Goal: Find specific page/section: Find specific page/section

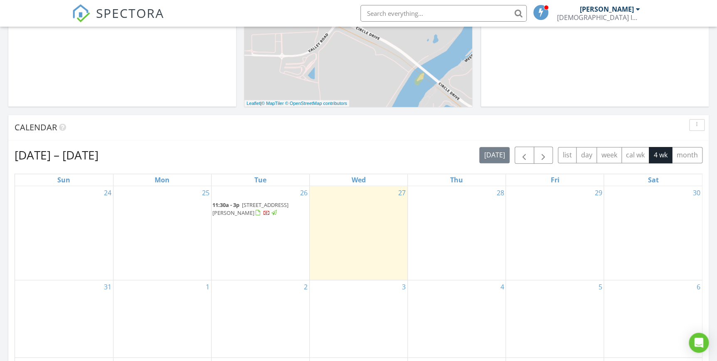
scroll to position [264, 0]
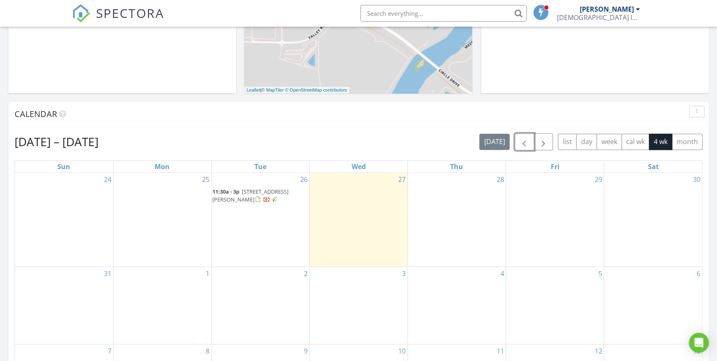
click at [527, 142] on span "button" at bounding box center [524, 142] width 10 height 10
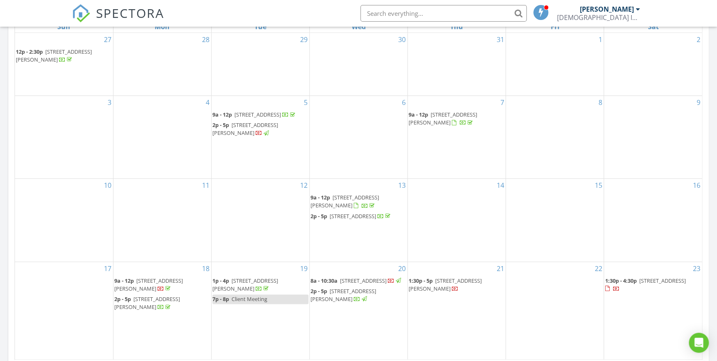
scroll to position [416, 0]
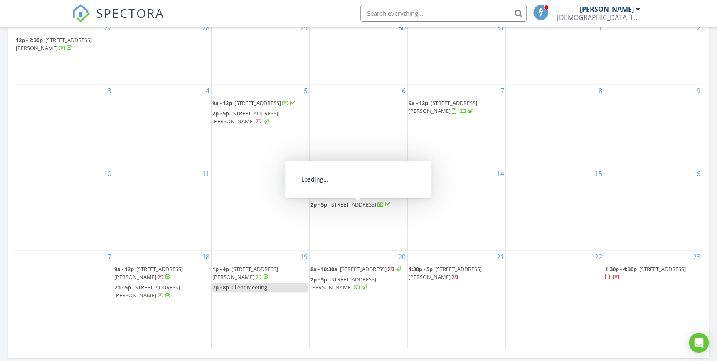
click at [342, 207] on span "511 Evergreen Boulevard, Saskatoon S7W 0L9" at bounding box center [353, 203] width 47 height 7
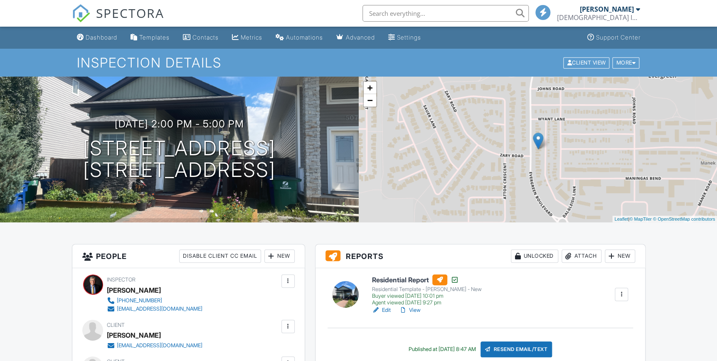
click at [399, 295] on div "Buyer viewed [DATE] 10:01 pm" at bounding box center [427, 295] width 110 height 7
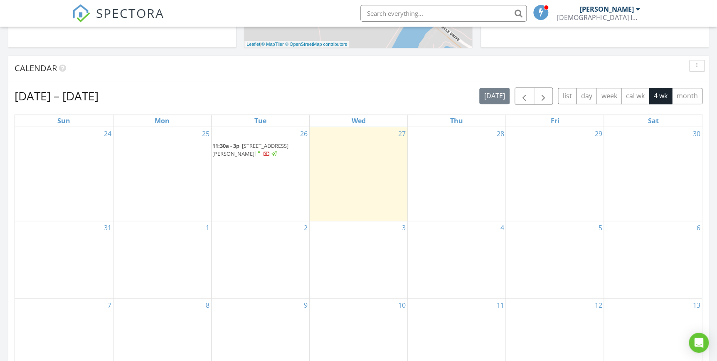
scroll to position [227, 0]
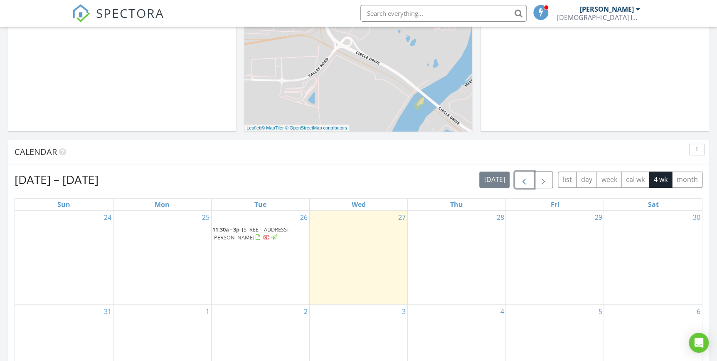
click at [526, 178] on span "button" at bounding box center [524, 180] width 10 height 10
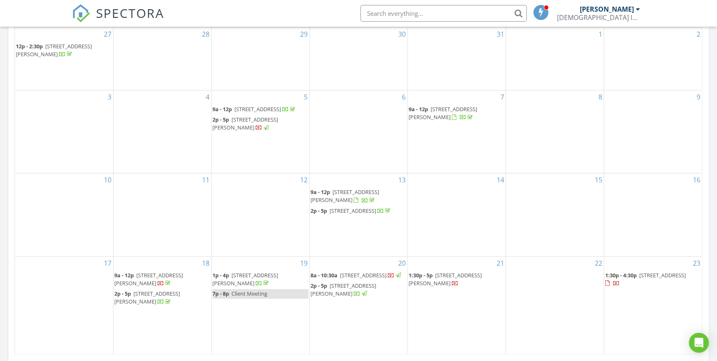
scroll to position [416, 0]
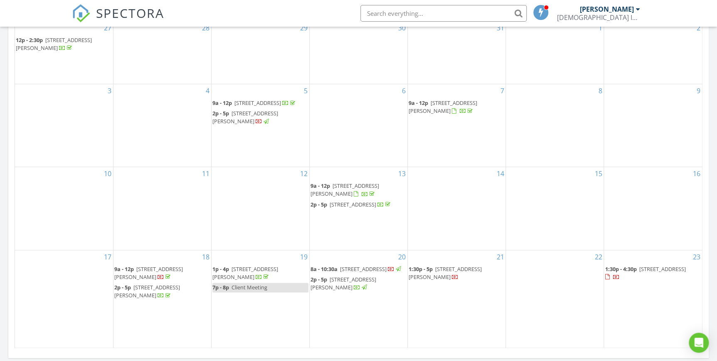
click at [345, 205] on span "511 Evergreen Boulevard, Saskatoon S7W 0L9" at bounding box center [353, 203] width 47 height 7
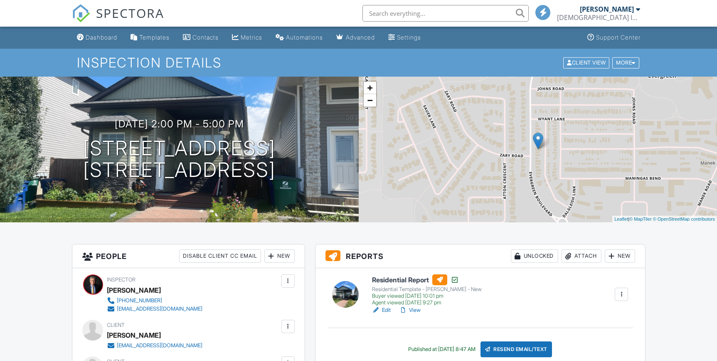
click at [398, 293] on div "Buyer viewed [DATE] 10:01 pm" at bounding box center [427, 295] width 110 height 7
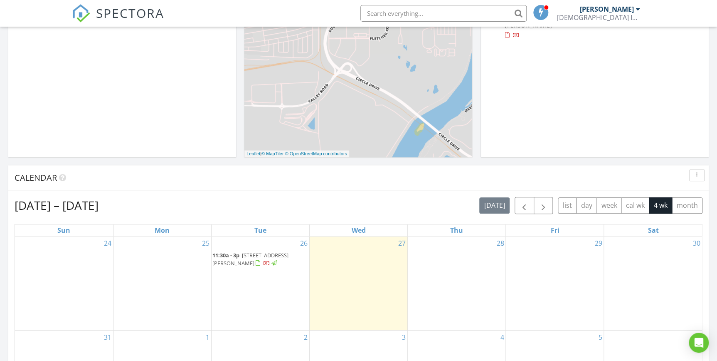
scroll to position [189, 0]
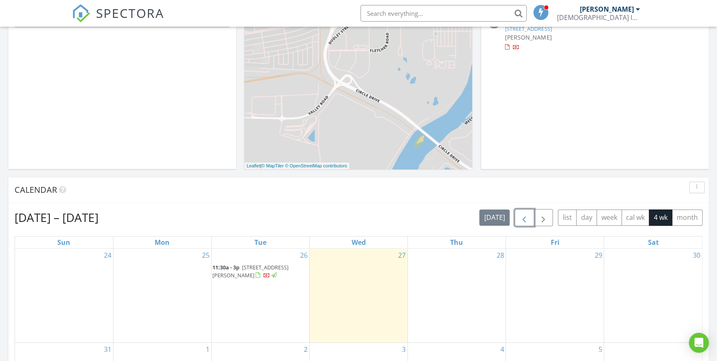
click at [526, 218] on span "button" at bounding box center [524, 217] width 10 height 10
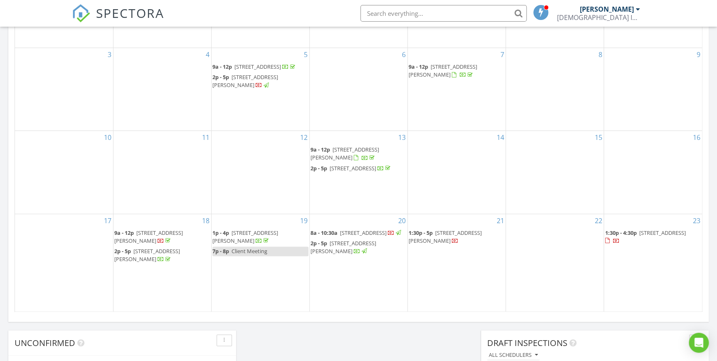
scroll to position [453, 0]
click at [342, 170] on span "511 Evergreen Boulevard, Saskatoon S7W 0L9" at bounding box center [353, 166] width 47 height 7
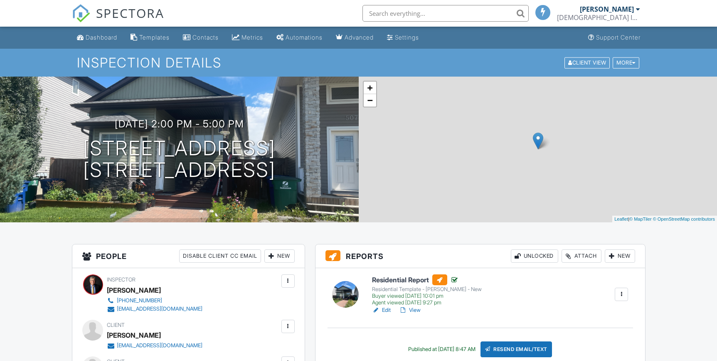
scroll to position [151, 0]
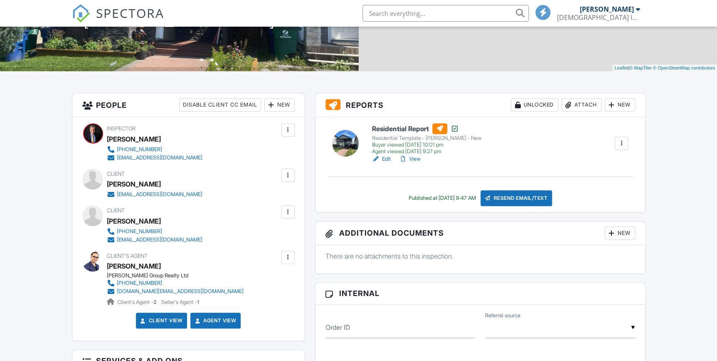
click at [395, 144] on div "Buyer viewed [DATE] 10:01 pm" at bounding box center [427, 144] width 110 height 7
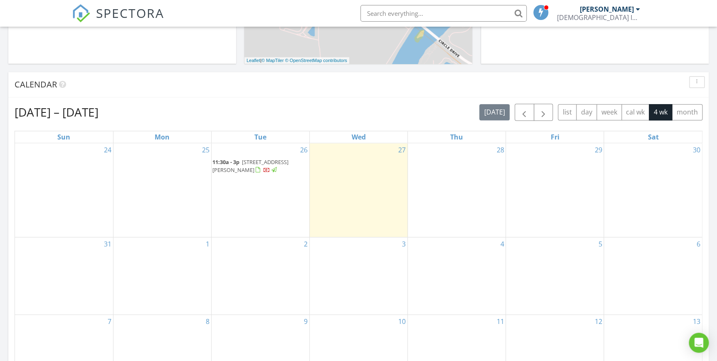
scroll to position [227, 0]
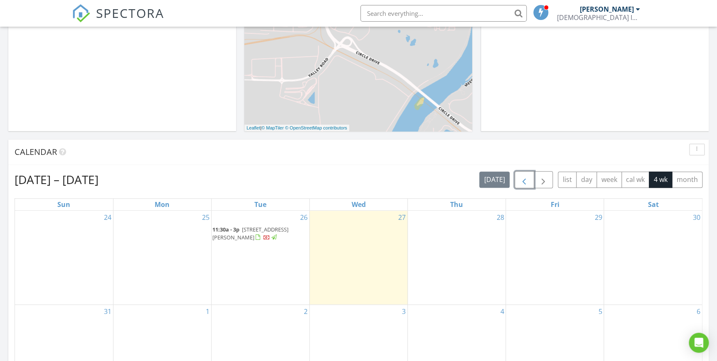
click at [525, 178] on span "button" at bounding box center [524, 180] width 10 height 10
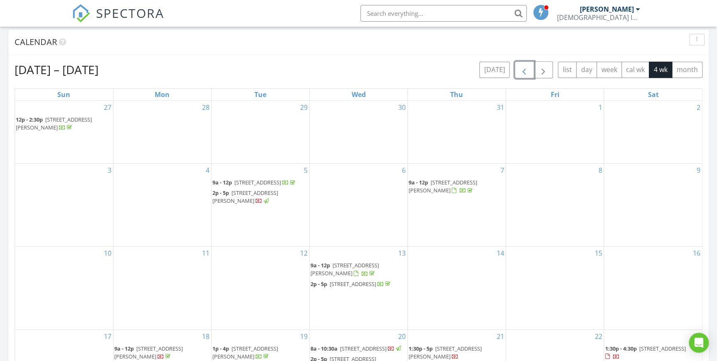
scroll to position [340, 0]
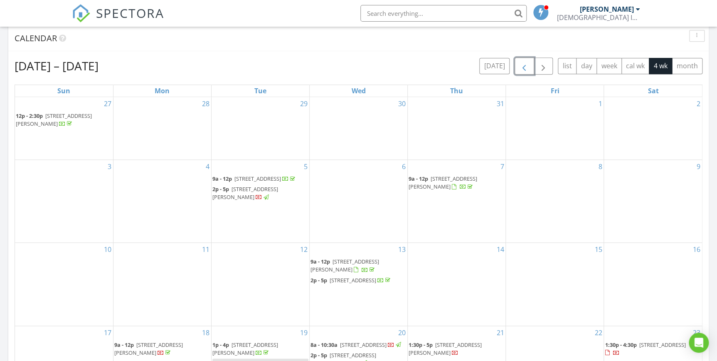
click at [334, 284] on span "2p - 5p 511 Evergreen Boulevard, Saskatoon S7W 0L9" at bounding box center [352, 280] width 82 height 8
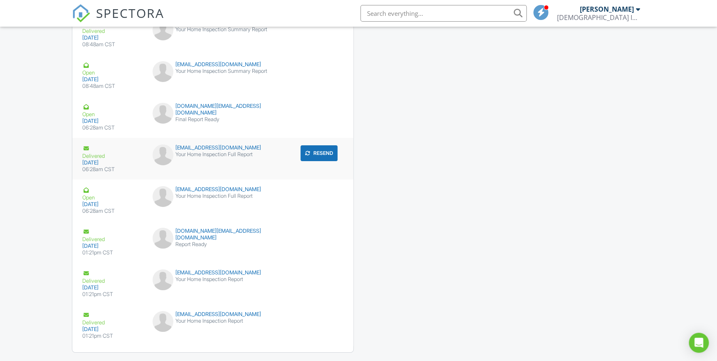
scroll to position [1402, 0]
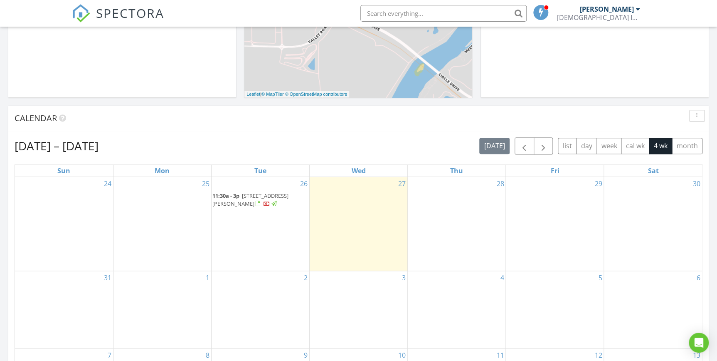
scroll to position [264, 0]
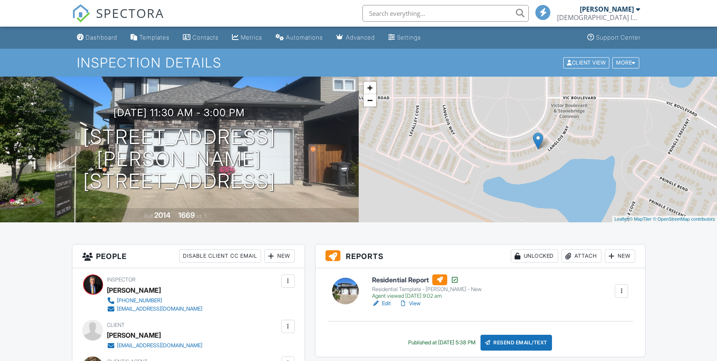
scroll to position [189, 0]
